Goal: Task Accomplishment & Management: Use online tool/utility

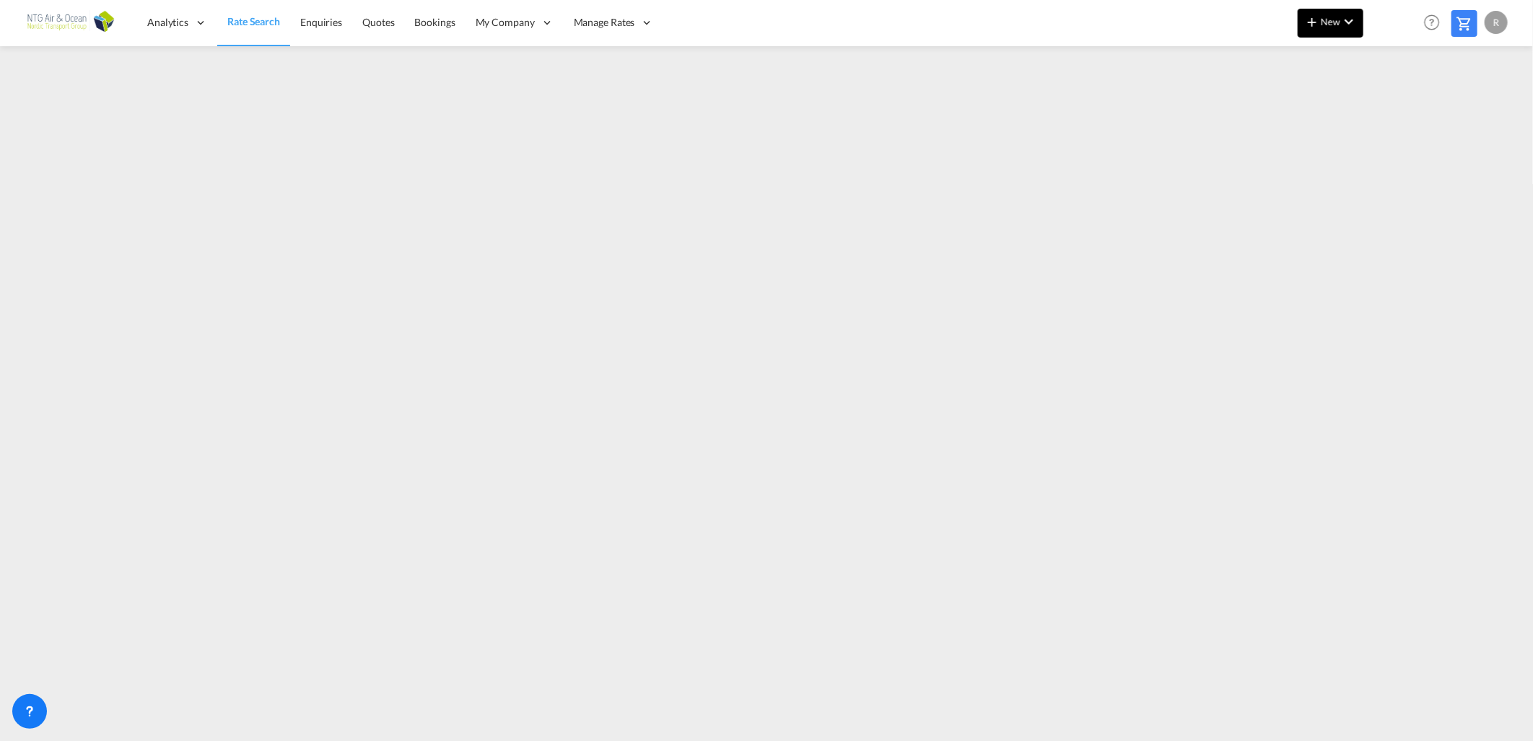
click at [1341, 27] on md-icon "icon-chevron-down" at bounding box center [1348, 21] width 17 height 17
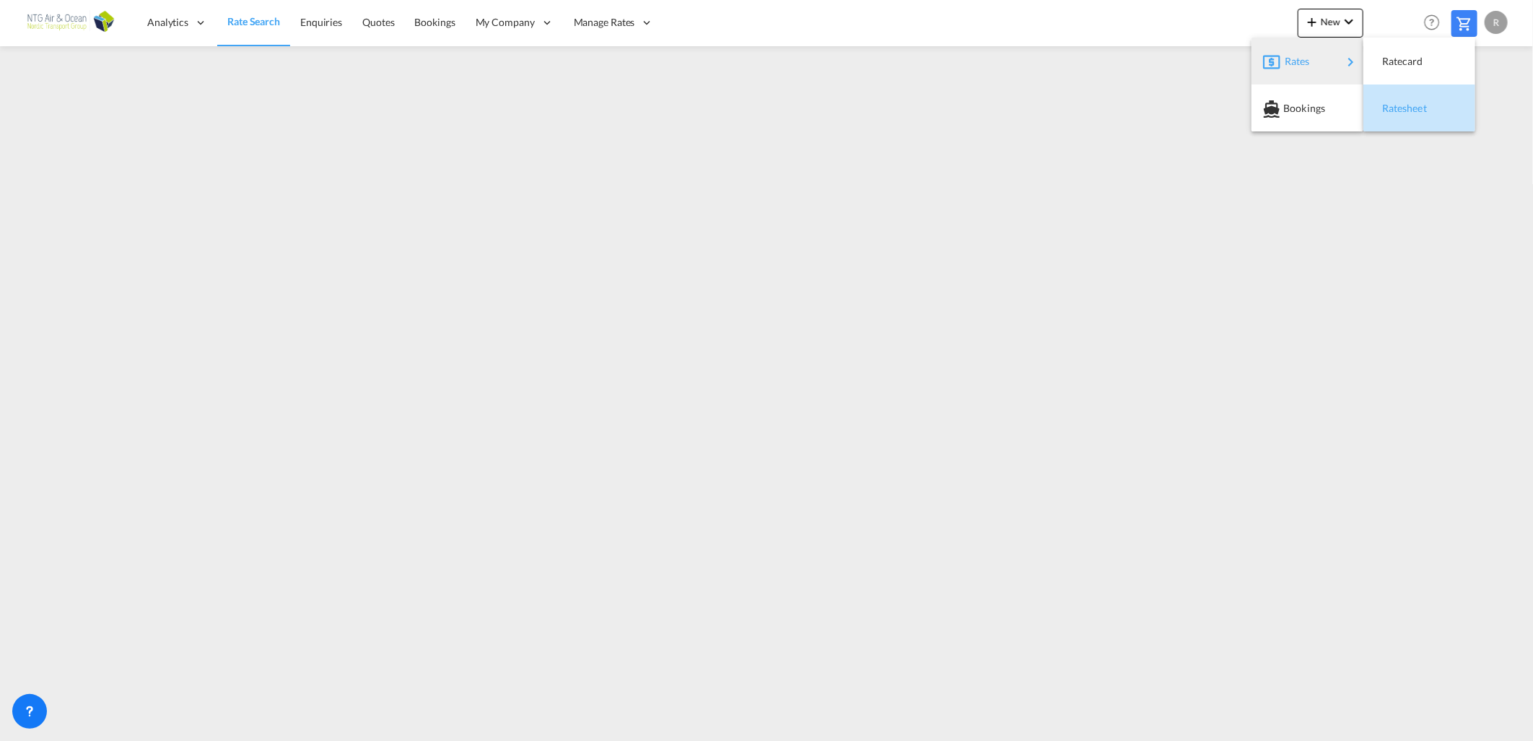
click at [1398, 108] on span "Ratesheet" at bounding box center [1390, 108] width 16 height 29
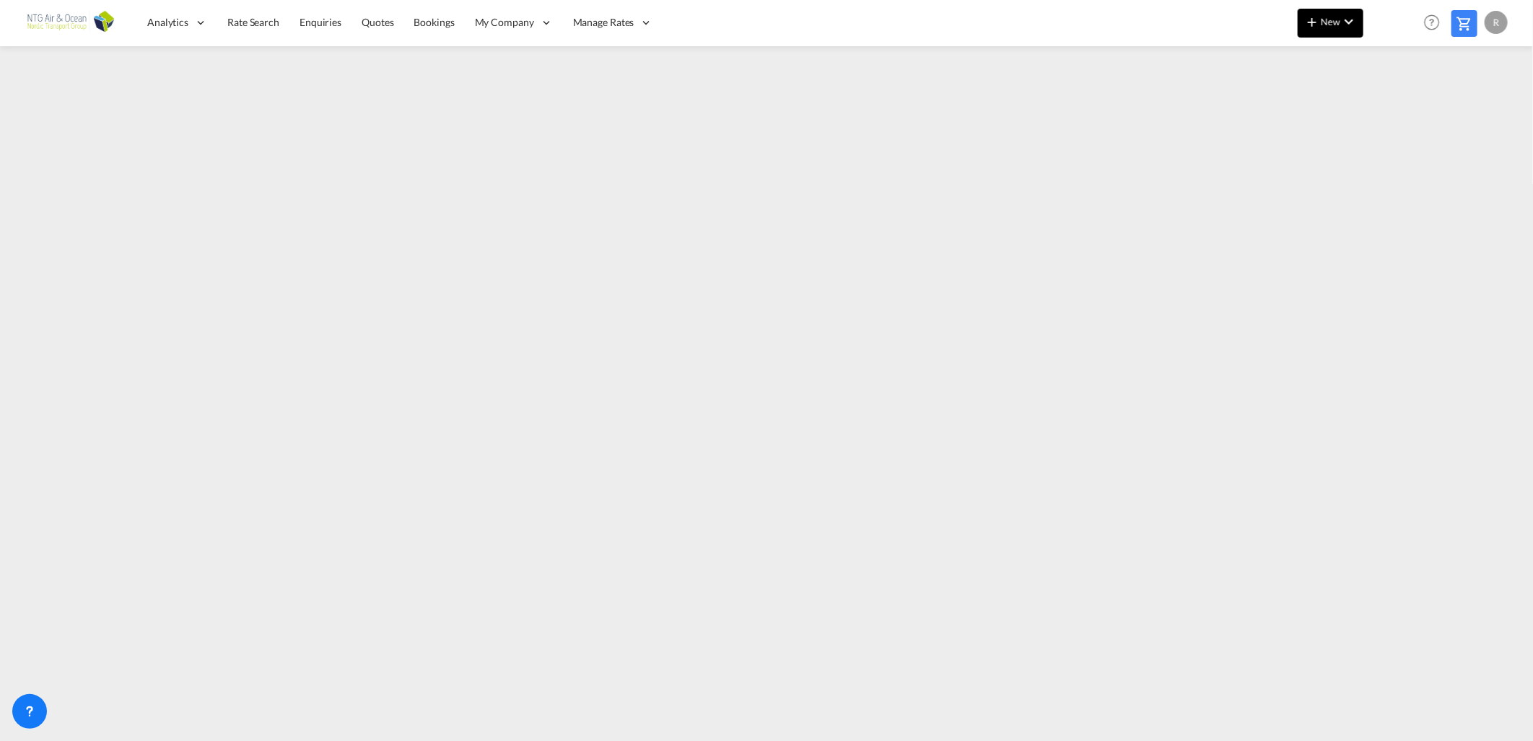
click at [1337, 25] on span "New" at bounding box center [1330, 22] width 54 height 12
click at [1398, 102] on span "Ratesheet" at bounding box center [1390, 108] width 16 height 29
click at [1332, 24] on span "New" at bounding box center [1330, 22] width 54 height 12
click at [1397, 106] on span "Ratesheet" at bounding box center [1390, 108] width 16 height 29
click at [175, 29] on span "Analytics" at bounding box center [167, 22] width 41 height 14
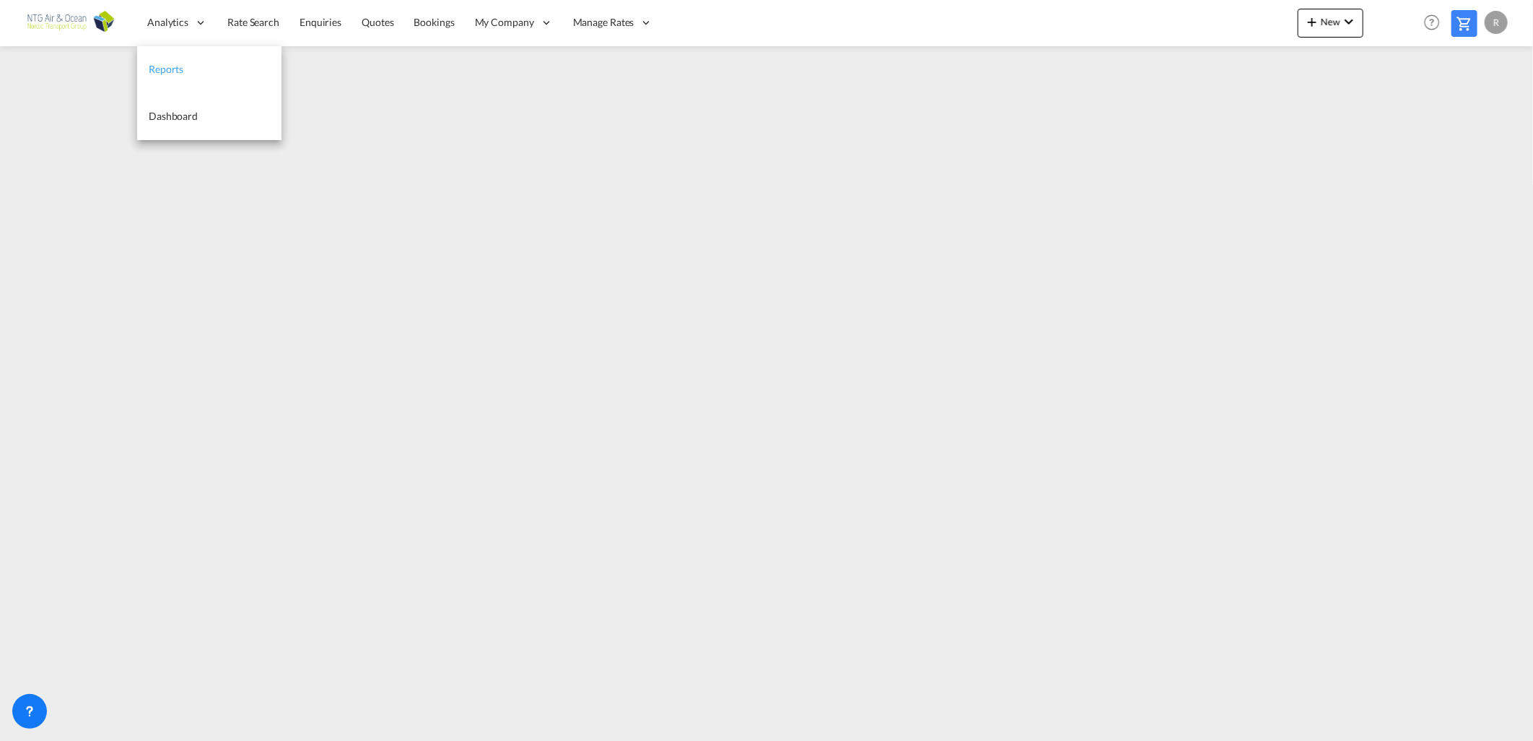
click at [172, 68] on span "Reports" at bounding box center [166, 69] width 35 height 12
click at [1344, 27] on md-icon "icon-chevron-down" at bounding box center [1348, 21] width 17 height 17
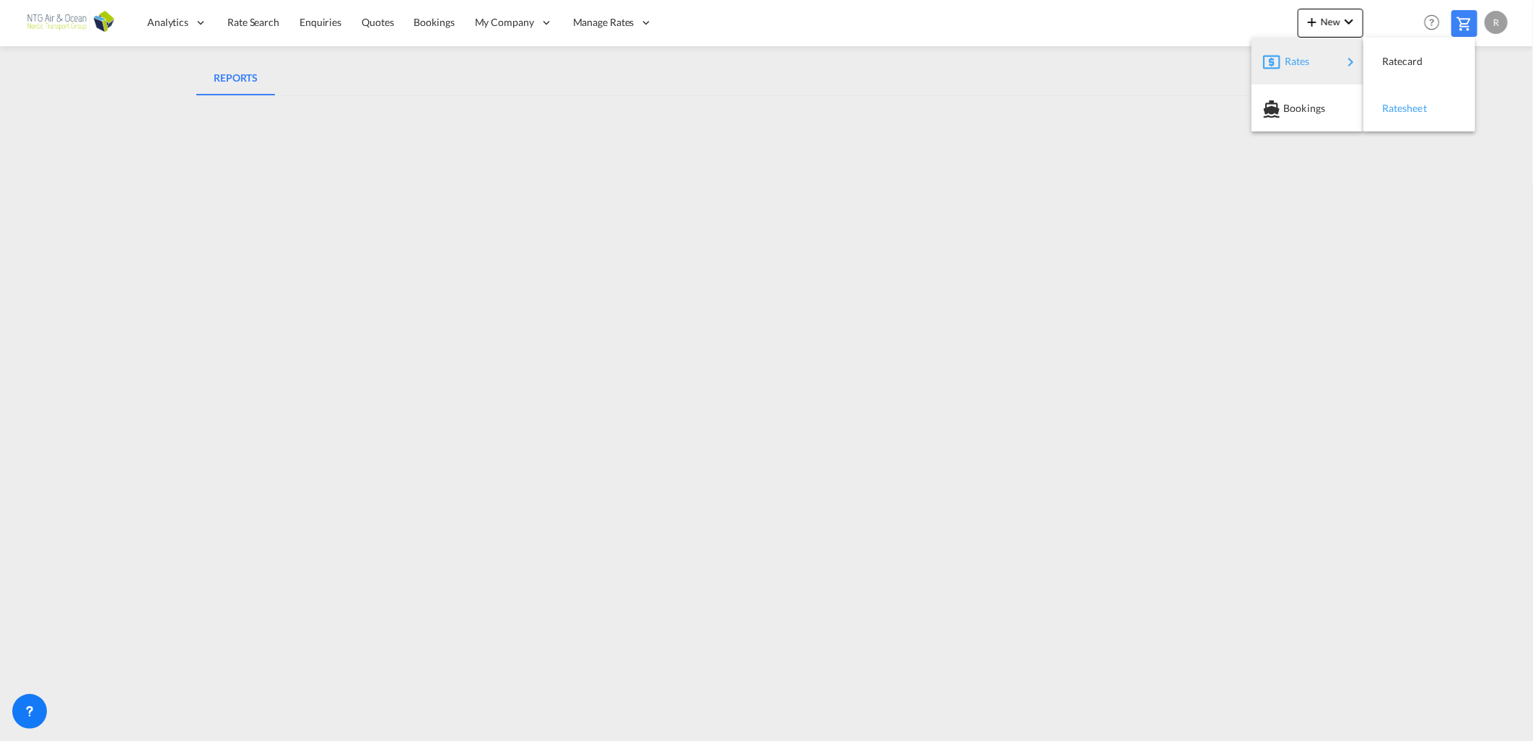
click at [1386, 113] on span "Ratesheet" at bounding box center [1390, 108] width 16 height 29
click at [422, 20] on span "Bookings" at bounding box center [434, 22] width 40 height 12
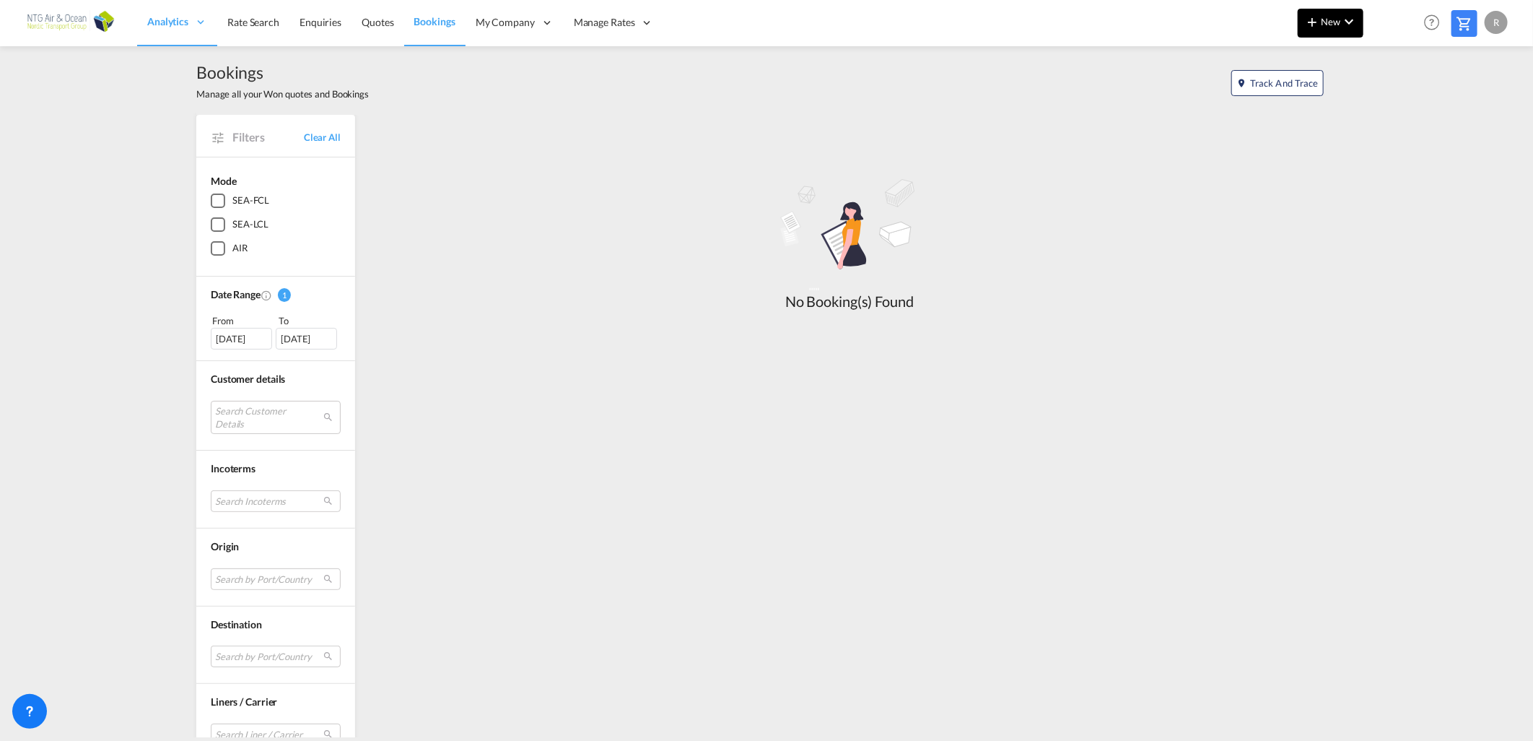
click at [1340, 27] on md-icon "icon-chevron-down" at bounding box center [1348, 21] width 17 height 17
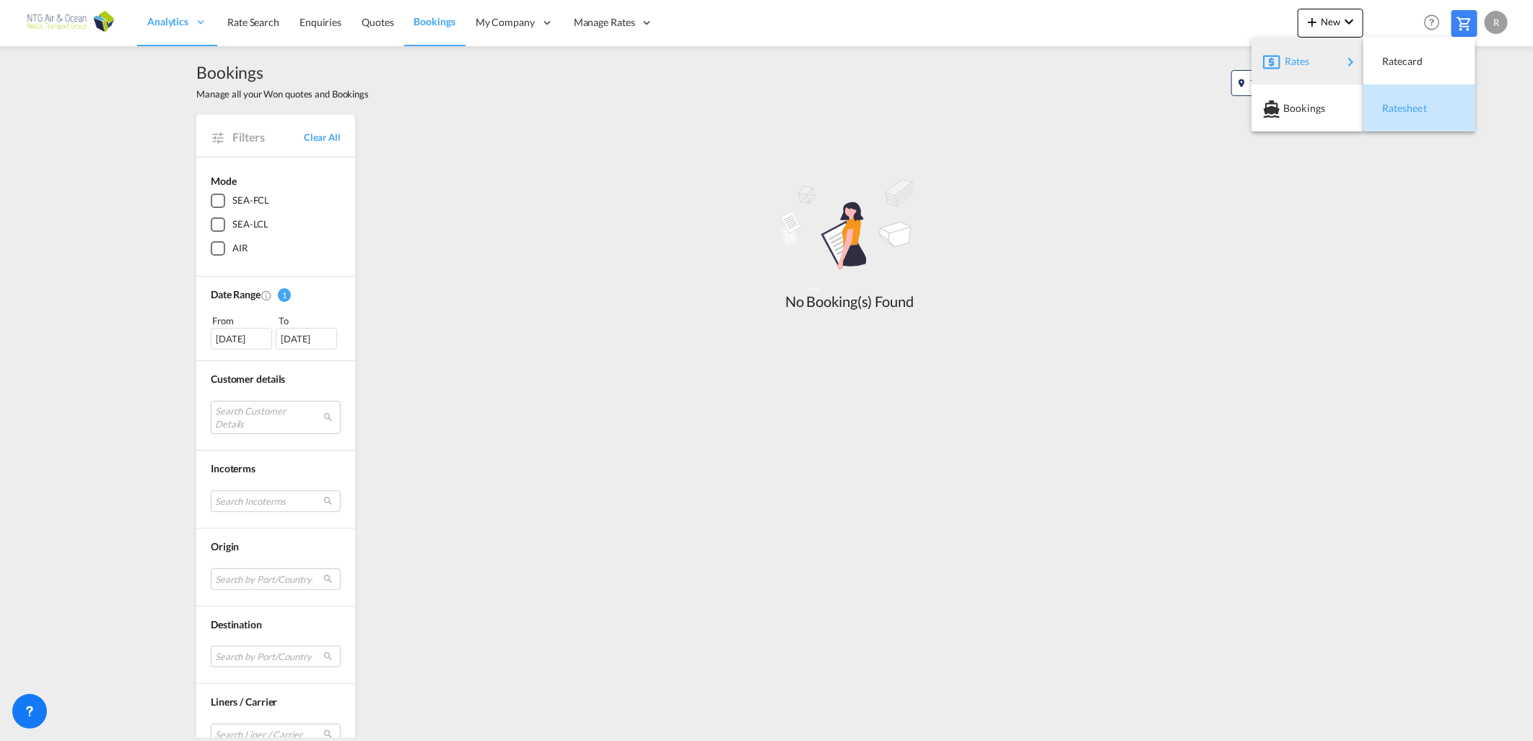
click at [1393, 101] on span "Ratesheet" at bounding box center [1390, 108] width 16 height 29
